Goal: Transaction & Acquisition: Purchase product/service

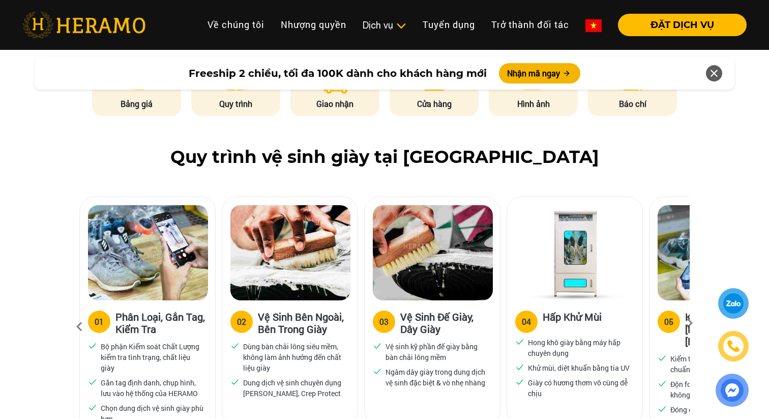
scroll to position [588, 0]
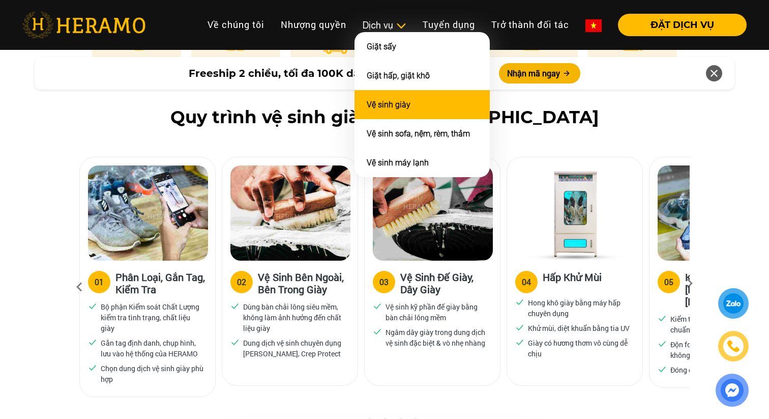
click at [389, 105] on link "Vệ sinh giày" at bounding box center [389, 105] width 44 height 10
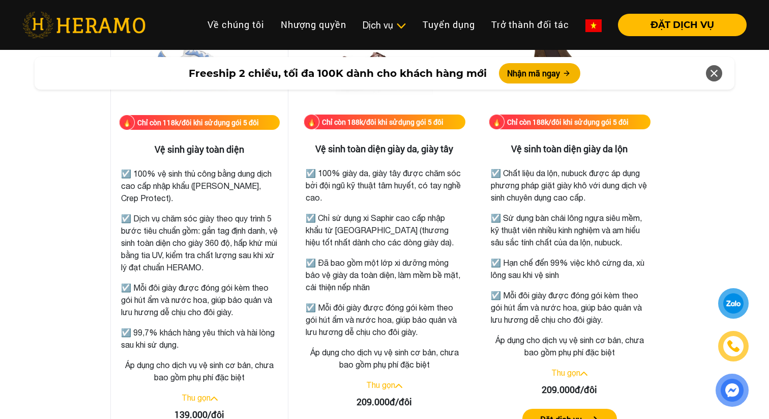
scroll to position [1476, 0]
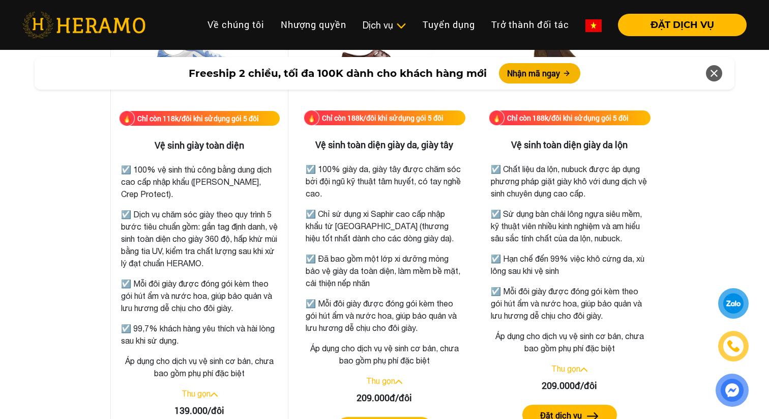
click at [245, 238] on p "☑️ Dịch vụ chăm sóc giày theo quy trình 5 bước tiêu chuẩn gồm: gắn tag định dan…" at bounding box center [199, 238] width 157 height 61
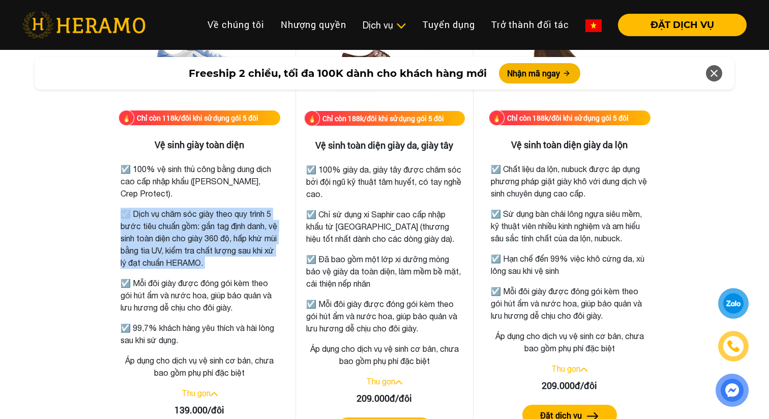
scroll to position [1476, 0]
click at [389, 273] on p "☑️ Đã bao gồm một lớp xi dưỡng mỏng bảo vệ giày da toàn diện, làm mềm bề mặt, c…" at bounding box center [384, 271] width 157 height 37
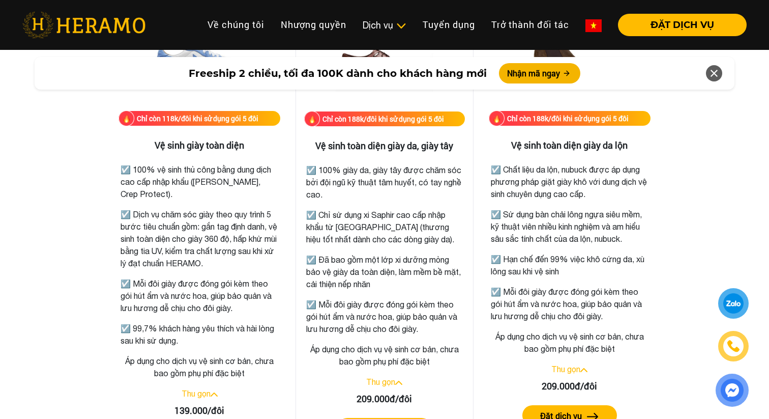
click at [389, 273] on p "☑️ Đã bao gồm một lớp xi dưỡng mỏng bảo vệ giày da toàn diện, làm mềm bề mặt, c…" at bounding box center [384, 271] width 157 height 37
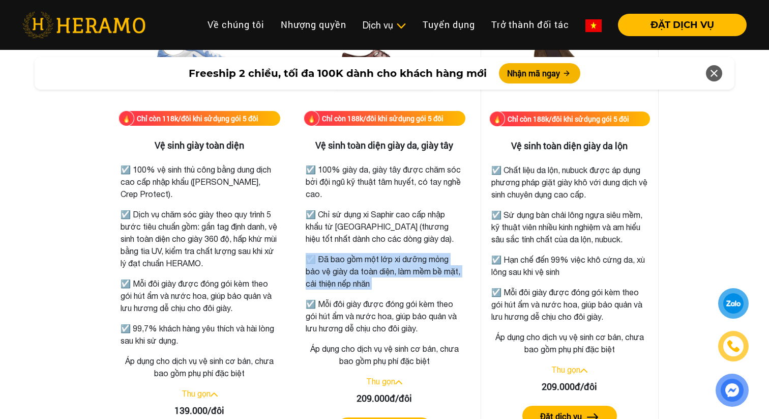
click at [548, 269] on p "☑️ Hạn chế đến 99% việc khô cứng da, xù lông sau khi vệ sinh" at bounding box center [569, 265] width 157 height 24
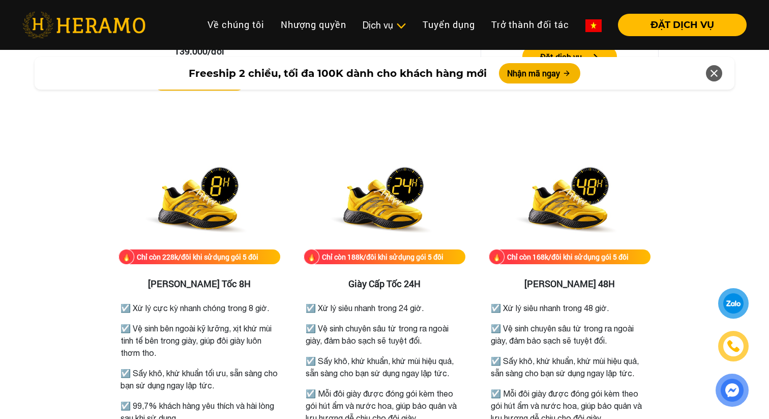
scroll to position [2069, 0]
